Goal: Task Accomplishment & Management: Manage account settings

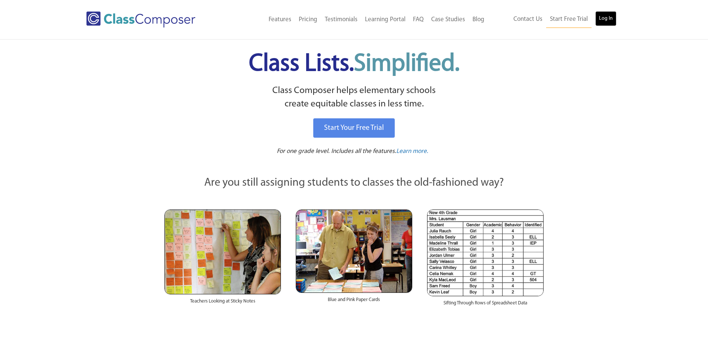
drag, startPoint x: 0, startPoint y: 0, endPoint x: 609, endPoint y: 17, distance: 608.9
click at [609, 17] on link "Log In" at bounding box center [605, 18] width 21 height 15
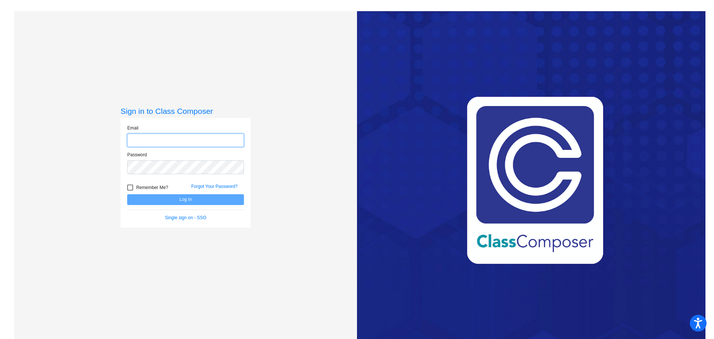
type input "[EMAIL_ADDRESS][DOMAIN_NAME]"
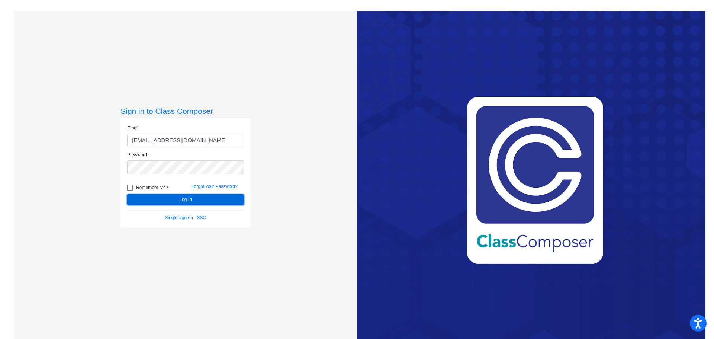
click at [181, 200] on button "Log In" at bounding box center [185, 199] width 117 height 11
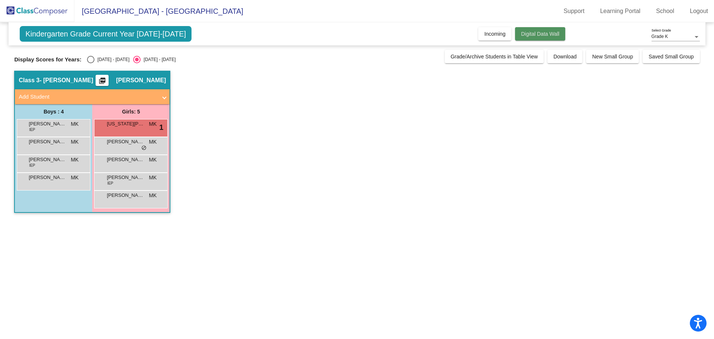
click at [535, 36] on span "Digital Data Wall" at bounding box center [540, 34] width 38 height 6
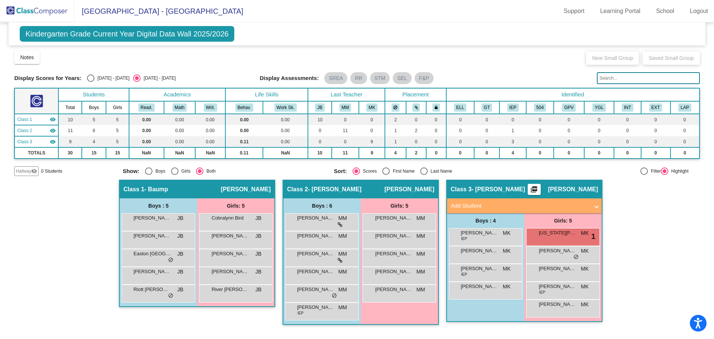
click at [643, 79] on input "text" at bounding box center [648, 78] width 103 height 12
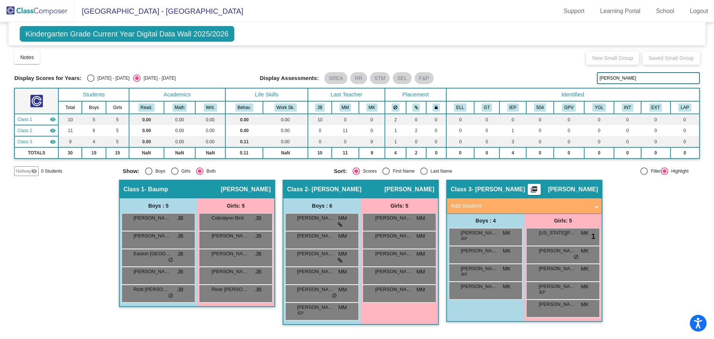
type input "Jason Fulfer"
drag, startPoint x: 643, startPoint y: 79, endPoint x: 596, endPoint y: 79, distance: 47.2
click at [596, 79] on div "Display Scores for Years: 2024 - 2025 2025 - 2026 Display Assessments: SREA RR …" at bounding box center [357, 78] width 686 height 12
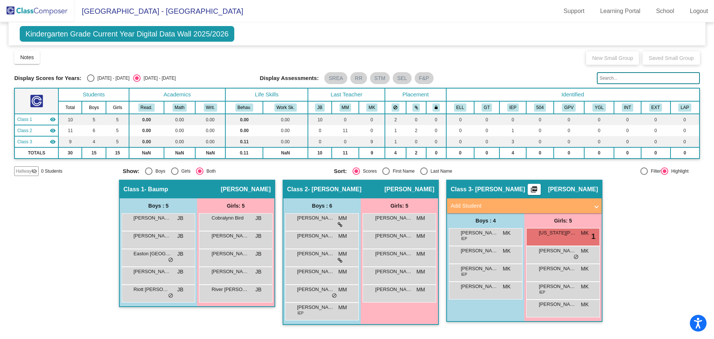
click at [90, 75] on div "Select an option" at bounding box center [90, 77] width 7 height 7
click at [90, 82] on input "2024 - 2025" at bounding box center [90, 82] width 0 height 0
radio input "true"
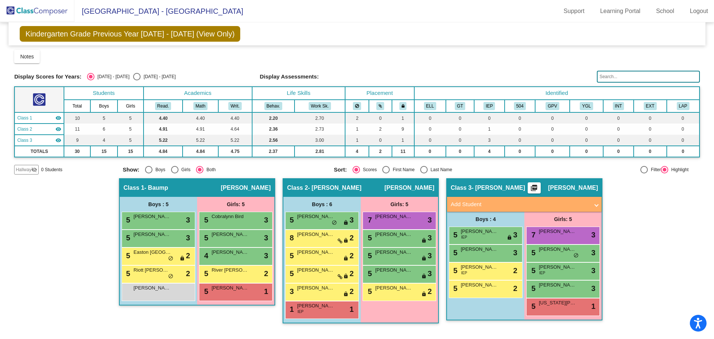
click at [133, 74] on div "Select an option" at bounding box center [136, 76] width 7 height 7
click at [137, 80] on input "2025 - 2026" at bounding box center [137, 80] width 0 height 0
radio input "true"
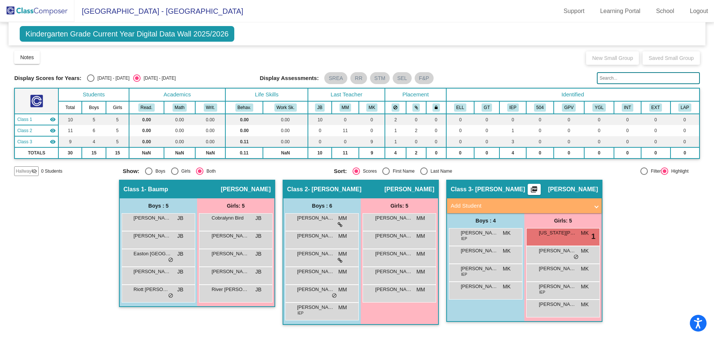
click at [94, 77] on div "Select an option" at bounding box center [90, 77] width 7 height 7
click at [91, 82] on input "2024 - 2025" at bounding box center [90, 82] width 0 height 0
radio input "true"
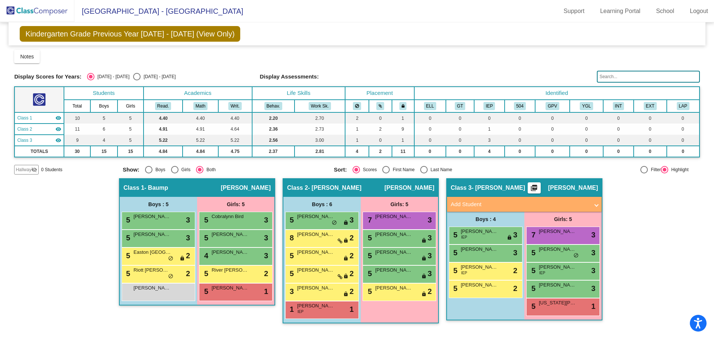
click at [133, 77] on div "Select an option" at bounding box center [136, 76] width 7 height 7
click at [137, 80] on input "2025 - 2026" at bounding box center [137, 80] width 0 height 0
radio input "true"
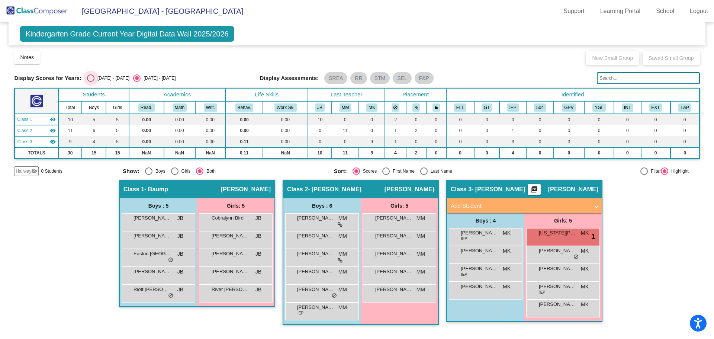
click at [92, 78] on div "Select an option" at bounding box center [90, 77] width 7 height 7
click at [91, 82] on input "2024 - 2025" at bounding box center [90, 82] width 0 height 0
radio input "true"
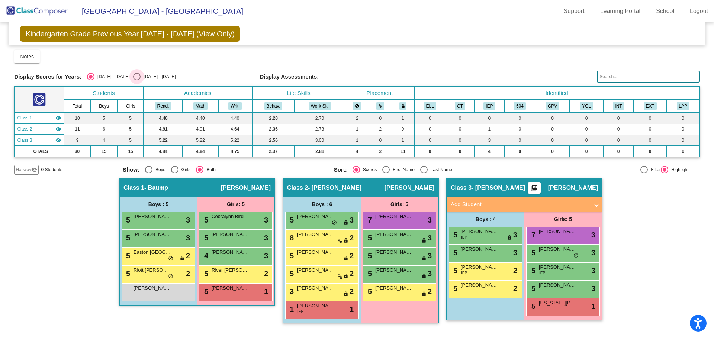
click at [133, 77] on div "Select an option" at bounding box center [136, 76] width 7 height 7
click at [137, 80] on input "2025 - 2026" at bounding box center [137, 80] width 0 height 0
radio input "true"
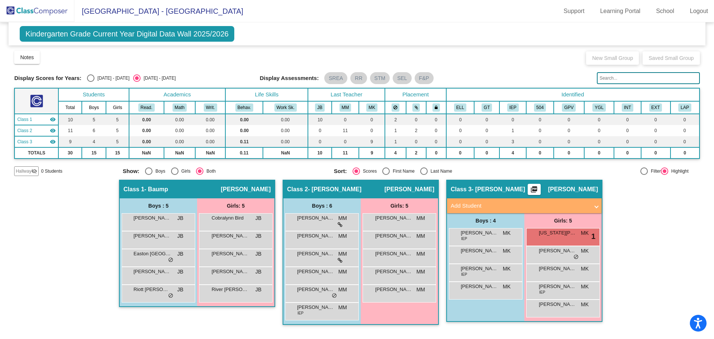
click at [92, 79] on div "Select an option" at bounding box center [90, 77] width 7 height 7
click at [91, 82] on input "2024 - 2025" at bounding box center [90, 82] width 0 height 0
radio input "true"
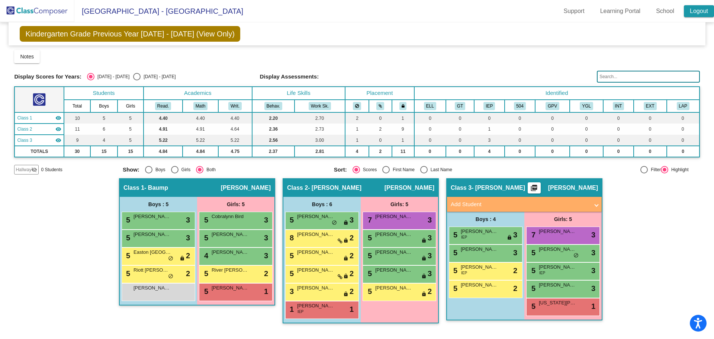
click at [700, 12] on link "Logout" at bounding box center [699, 11] width 30 height 12
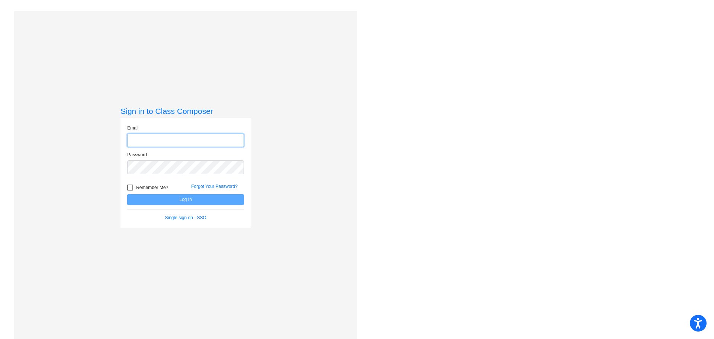
type input "mkrohn@gcdsd.org"
